Goal: Navigation & Orientation: Find specific page/section

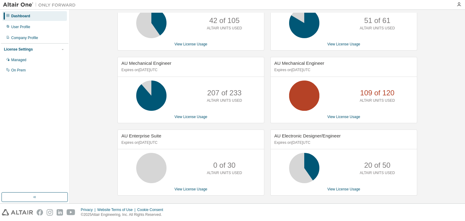
scroll to position [121, 0]
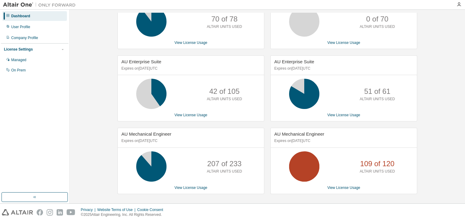
click at [300, 101] on icon at bounding box center [304, 93] width 15 height 15
